Goal: Navigation & Orientation: Find specific page/section

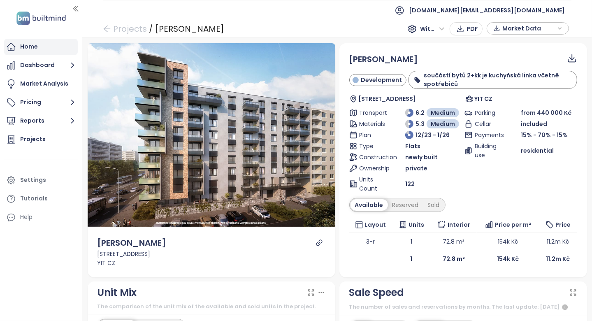
click at [57, 49] on div "Home" at bounding box center [41, 47] width 74 height 16
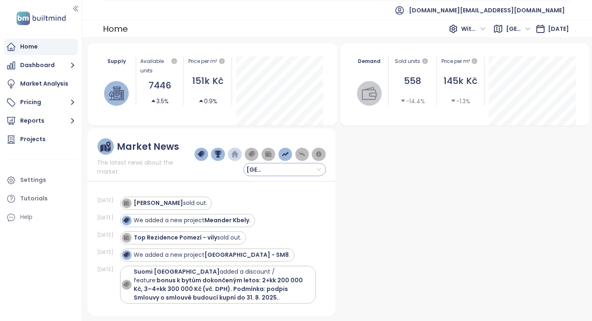
click at [264, 172] on span "[GEOGRAPHIC_DATA]" at bounding box center [259, 169] width 25 height 12
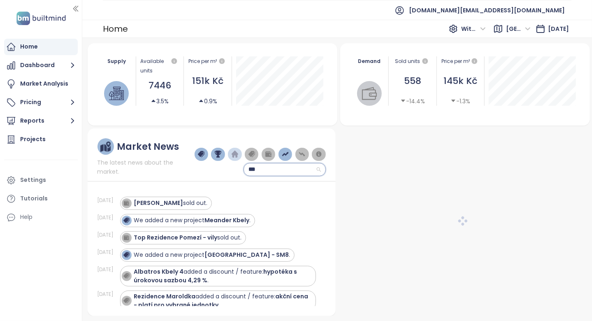
click at [259, 170] on input "***" at bounding box center [285, 169] width 72 height 12
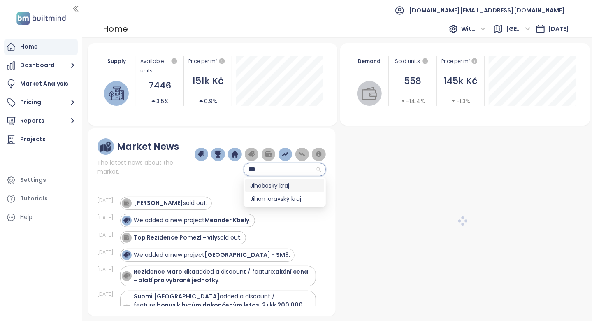
type input "***"
click at [259, 200] on body "Home Dashboard Market Analysis Pricing Reports Projects Settings Tutorials Help…" at bounding box center [296, 160] width 592 height 321
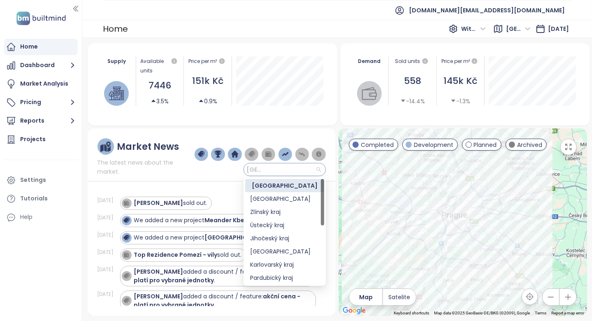
click at [265, 174] on span "[GEOGRAPHIC_DATA]" at bounding box center [259, 169] width 25 height 12
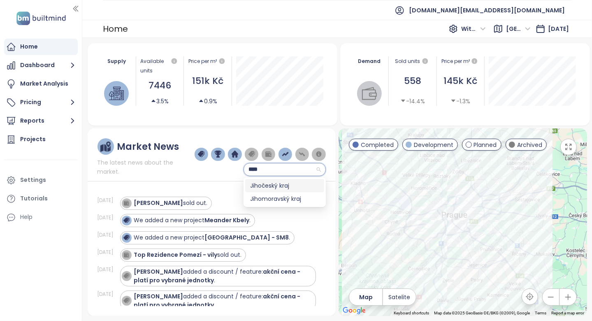
type input "*****"
click at [265, 186] on div "Jihomoravský kraj" at bounding box center [284, 185] width 69 height 9
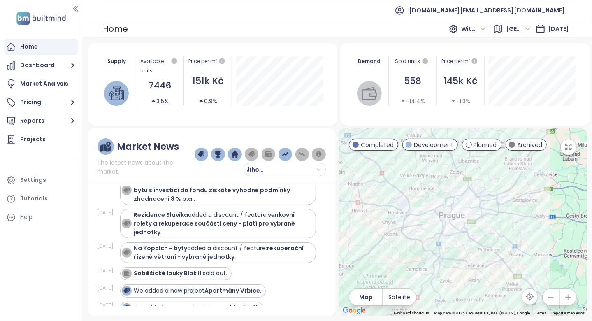
scroll to position [165, 0]
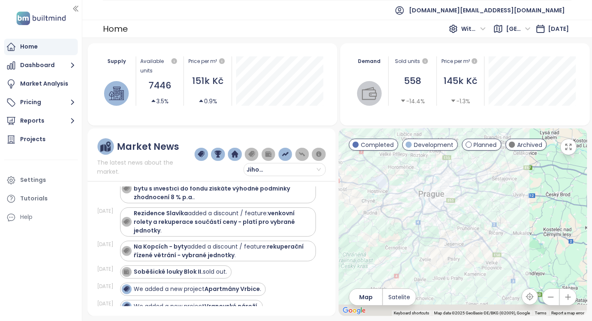
drag, startPoint x: 499, startPoint y: 264, endPoint x: 435, endPoint y: 229, distance: 73.1
click at [435, 232] on div at bounding box center [463, 222] width 248 height 188
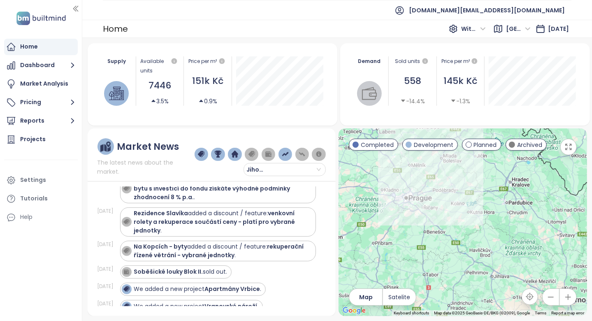
drag, startPoint x: 439, startPoint y: 244, endPoint x: 418, endPoint y: 211, distance: 38.9
click at [419, 212] on div at bounding box center [463, 222] width 248 height 188
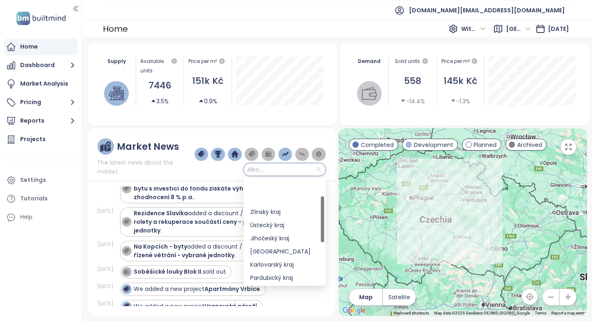
click at [319, 170] on input "search" at bounding box center [285, 169] width 72 height 12
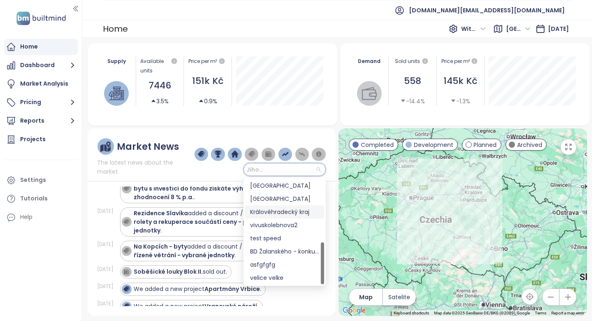
scroll to position [117, 0]
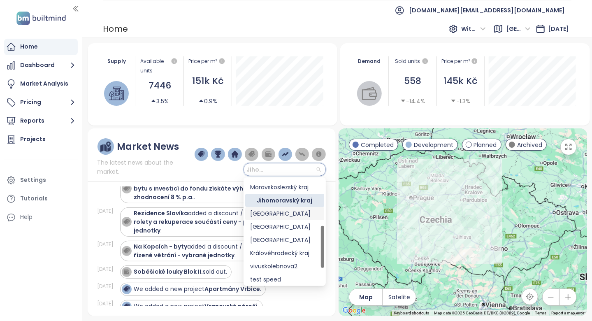
click at [291, 217] on div "[GEOGRAPHIC_DATA]" at bounding box center [284, 213] width 69 height 9
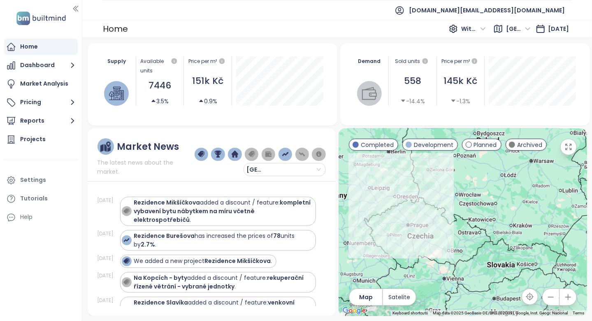
drag, startPoint x: 465, startPoint y: 243, endPoint x: 453, endPoint y: 217, distance: 29.3
click at [453, 217] on div at bounding box center [463, 222] width 248 height 188
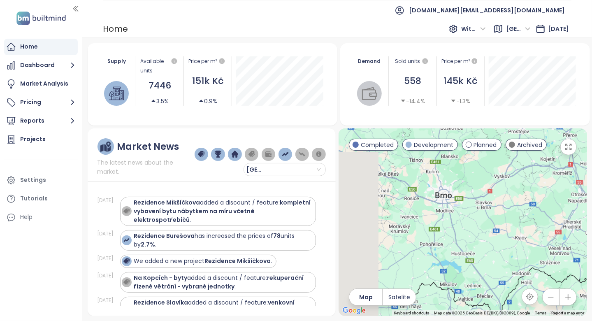
drag, startPoint x: 439, startPoint y: 251, endPoint x: 494, endPoint y: 255, distance: 55.3
click at [495, 254] on div at bounding box center [463, 222] width 248 height 188
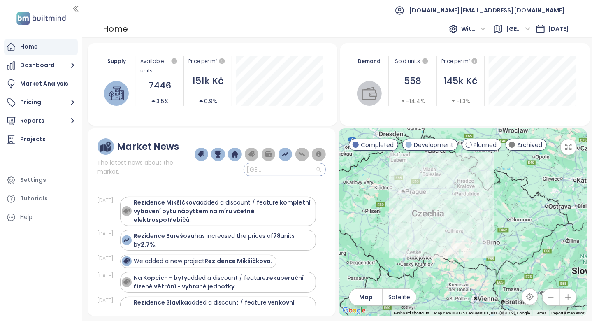
click at [315, 167] on input "search" at bounding box center [285, 169] width 72 height 12
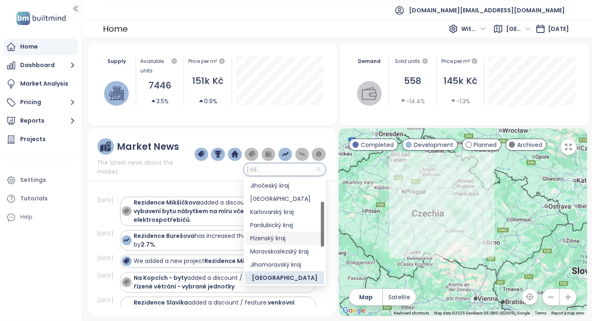
click at [296, 242] on div "Plzenský kraj" at bounding box center [284, 238] width 69 height 9
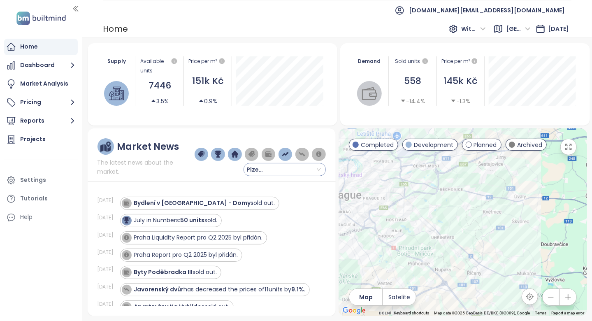
click at [287, 174] on input "search" at bounding box center [285, 169] width 72 height 12
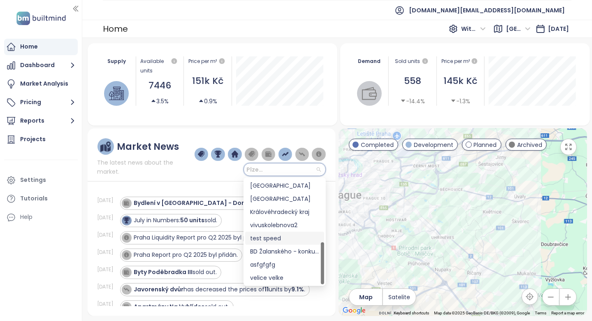
scroll to position [117, 0]
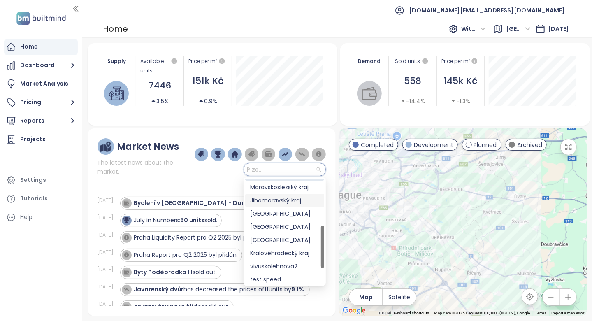
click at [293, 199] on div "Jihomoravský kraj" at bounding box center [284, 200] width 69 height 9
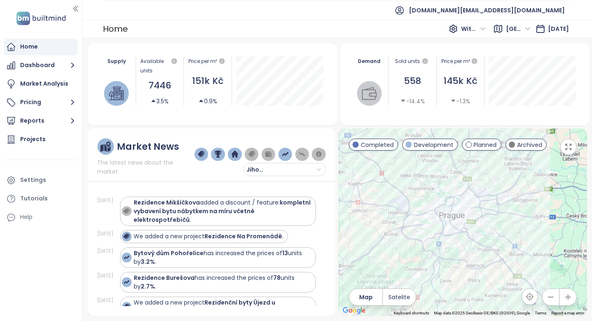
click at [565, 148] on icon "button" at bounding box center [569, 147] width 8 height 8
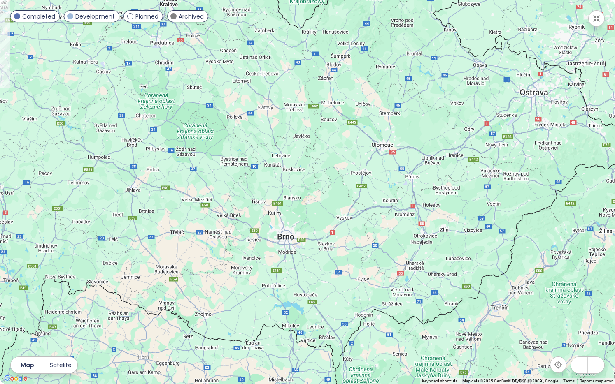
click at [592, 25] on button "button" at bounding box center [596, 18] width 16 height 16
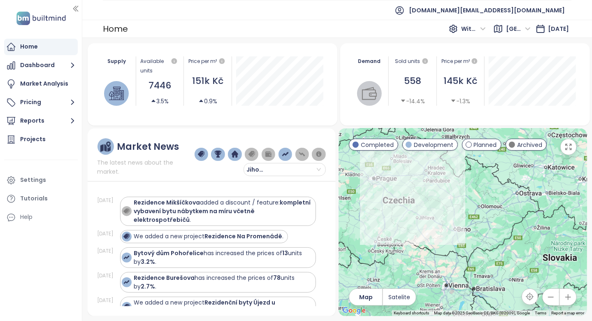
drag, startPoint x: 386, startPoint y: 207, endPoint x: 473, endPoint y: 228, distance: 89.1
click at [473, 228] on div at bounding box center [463, 222] width 248 height 188
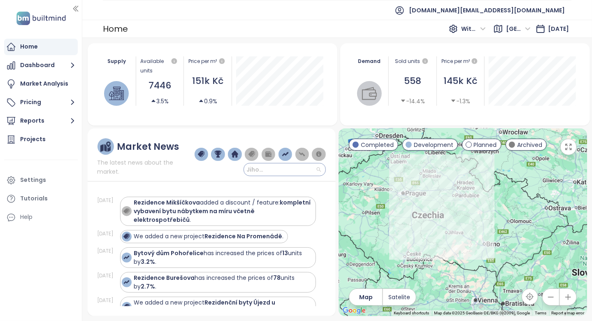
click at [281, 171] on input "search" at bounding box center [285, 169] width 72 height 12
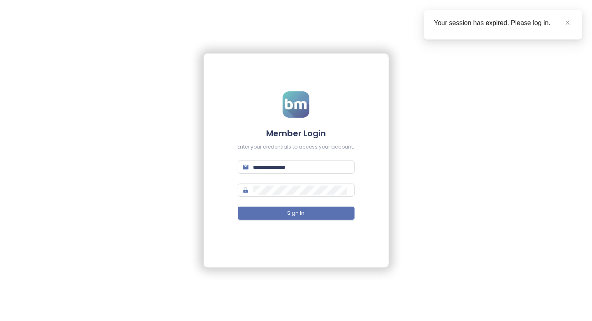
type input "**********"
click at [276, 211] on button "Sign In" at bounding box center [296, 213] width 117 height 13
